Goal: Information Seeking & Learning: Find specific fact

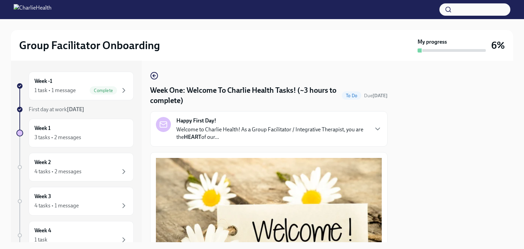
scroll to position [914, 0]
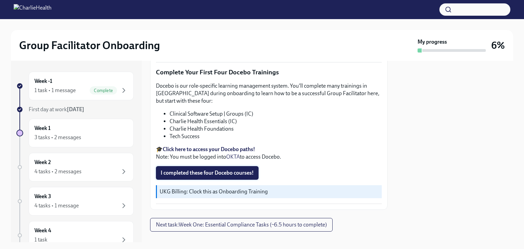
click at [217, 170] on span "I completed these four Docebo courses!" at bounding box center [207, 173] width 93 height 7
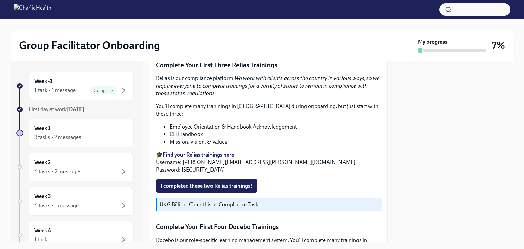
scroll to position [743, 0]
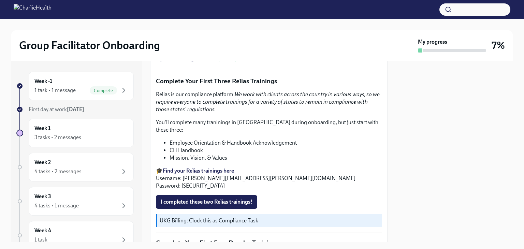
click at [190, 168] on strong "Find your Relias trainings here" at bounding box center [198, 171] width 71 height 6
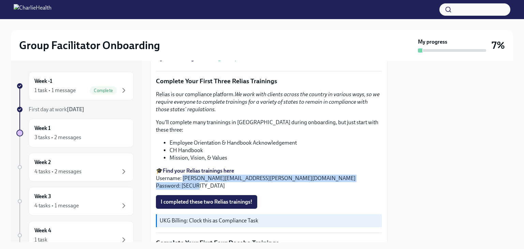
drag, startPoint x: 183, startPoint y: 167, endPoint x: 256, endPoint y: 170, distance: 72.8
click at [264, 173] on p "🎓 Find your Relias trainings here Username: [PERSON_NAME][EMAIL_ADDRESS][PERSON…" at bounding box center [269, 178] width 226 height 23
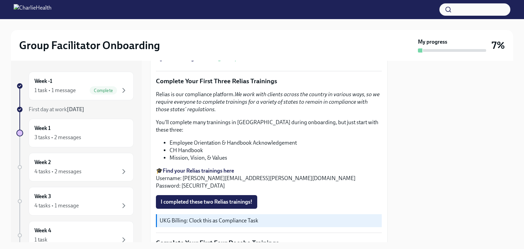
click at [261, 167] on p "🎓 Find your Relias trainings here Username: [PERSON_NAME][EMAIL_ADDRESS][PERSON…" at bounding box center [269, 178] width 226 height 23
drag, startPoint x: 262, startPoint y: 165, endPoint x: 184, endPoint y: 170, distance: 78.7
click at [184, 170] on p "🎓 Find your Relias trainings here Username: [PERSON_NAME][EMAIL_ADDRESS][PERSON…" at bounding box center [269, 178] width 226 height 23
click at [182, 168] on p "🎓 Find your Relias trainings here Username: [PERSON_NAME][EMAIL_ADDRESS][PERSON…" at bounding box center [269, 178] width 226 height 23
drag, startPoint x: 182, startPoint y: 168, endPoint x: 257, endPoint y: 170, distance: 74.8
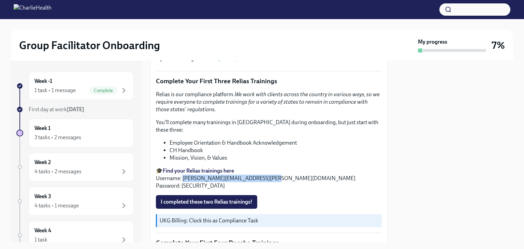
click at [257, 170] on p "🎓 Find your Relias trainings here Username: [PERSON_NAME][EMAIL_ADDRESS][PERSON…" at bounding box center [269, 178] width 226 height 23
copy p "[PERSON_NAME][EMAIL_ADDRESS][PERSON_NAME][DOMAIN_NAME]"
